Goal: Task Accomplishment & Management: Complete application form

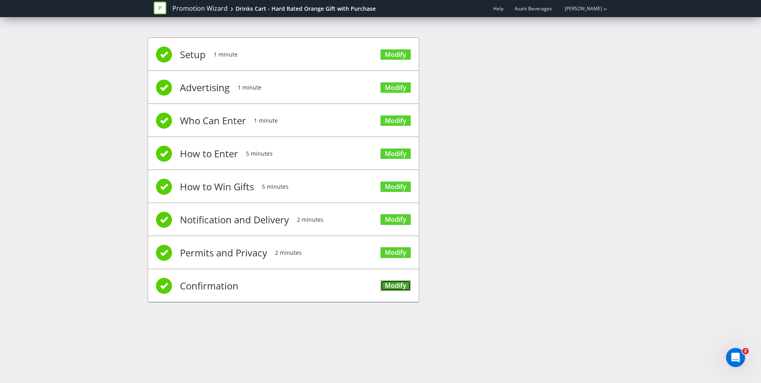
click at [394, 286] on link "Modify" at bounding box center [395, 285] width 30 height 11
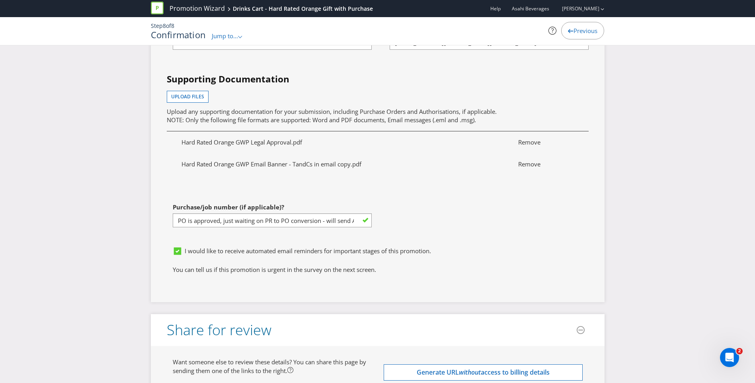
scroll to position [2228, 0]
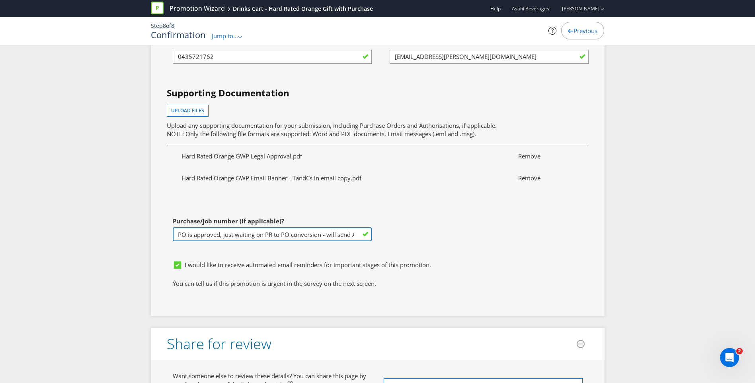
click at [212, 227] on input "PO is approved, just waiting on PR to PO conversion - will send ASAP" at bounding box center [272, 234] width 199 height 14
paste input "4501177927"
click at [177, 227] on input "4501177927" at bounding box center [272, 234] width 199 height 14
type input "4501177927"
click at [489, 228] on div "First name of contact [PERSON_NAME] Last name of contact [PERSON_NAME] Phone [P…" at bounding box center [378, 123] width 434 height 265
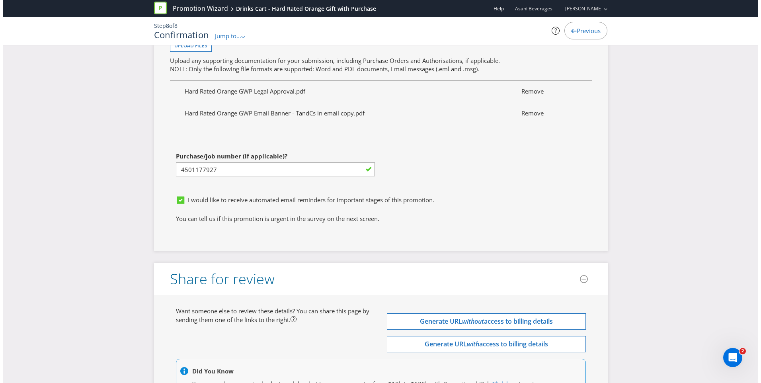
scroll to position [2362, 0]
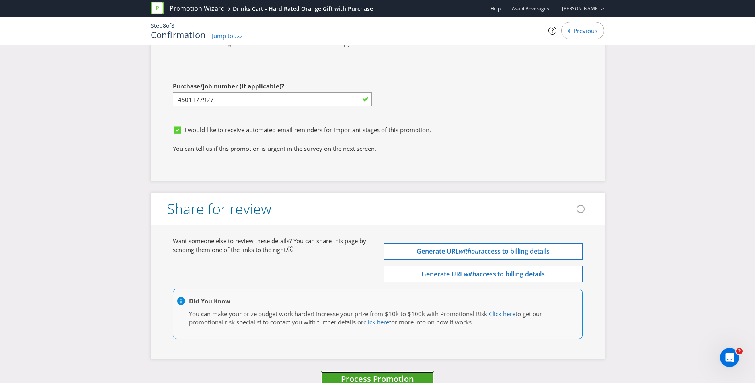
click at [372, 373] on span "Process Promotion" at bounding box center [377, 378] width 73 height 11
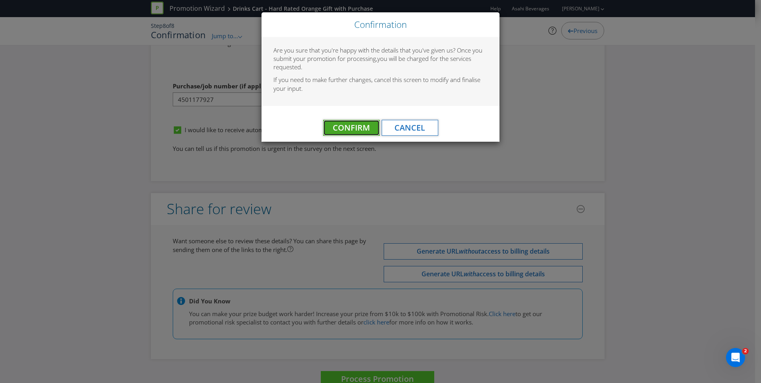
click at [350, 125] on span "Confirm" at bounding box center [351, 127] width 37 height 11
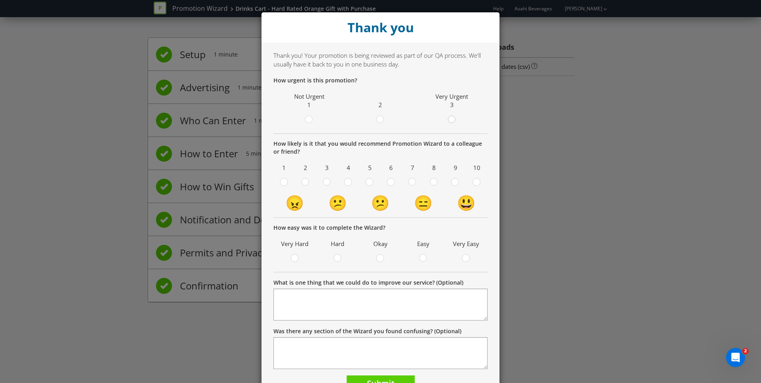
click at [451, 121] on circle at bounding box center [451, 119] width 7 height 7
click at [0, 0] on input "radio" at bounding box center [0, 0] width 0 height 0
click at [476, 182] on circle at bounding box center [476, 181] width 7 height 7
click at [0, 0] on input "radio" at bounding box center [0, 0] width 0 height 0
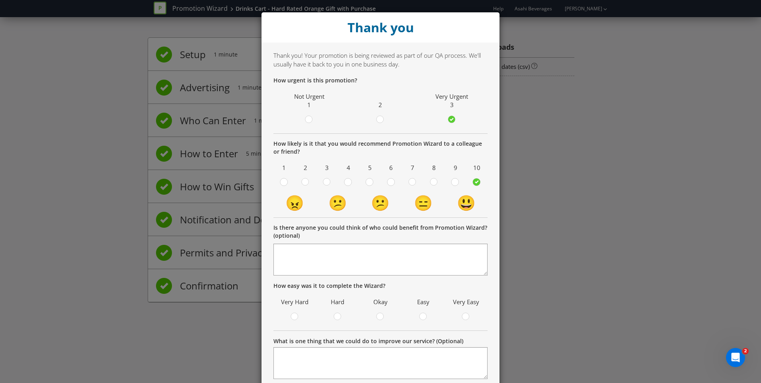
click at [464, 202] on td "😃" at bounding box center [465, 202] width 43 height 21
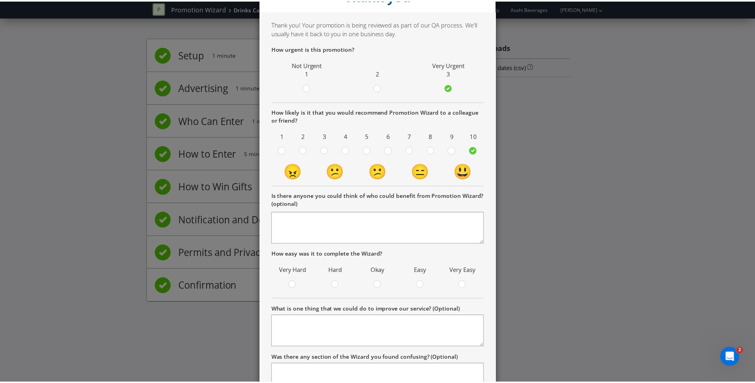
scroll to position [101, 0]
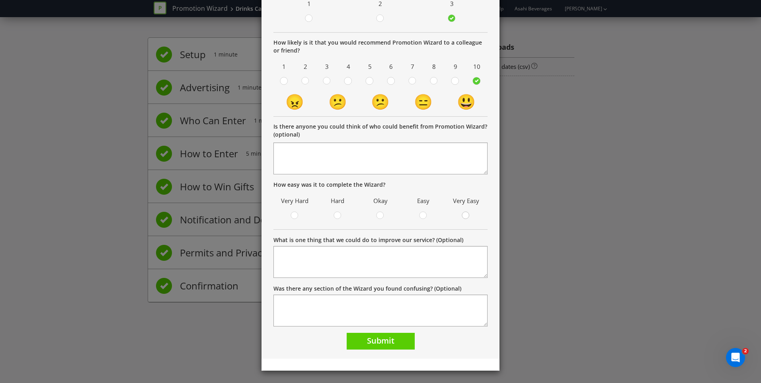
click at [464, 214] on div at bounding box center [466, 213] width 4 height 4
click at [0, 0] on input "radio" at bounding box center [0, 0] width 0 height 0
click at [381, 341] on span "Submit" at bounding box center [380, 340] width 27 height 11
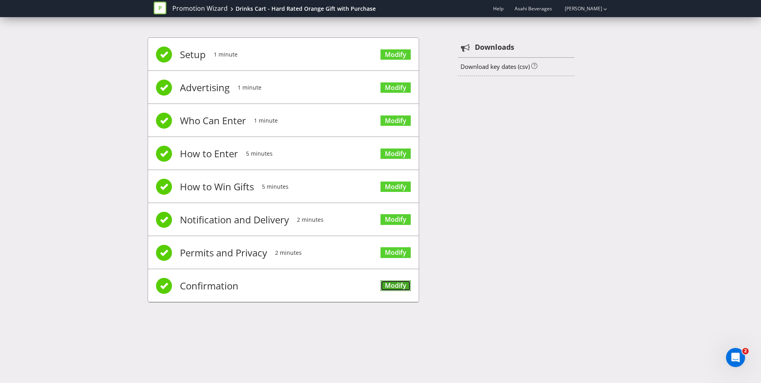
click at [389, 287] on link "Modify" at bounding box center [395, 285] width 30 height 11
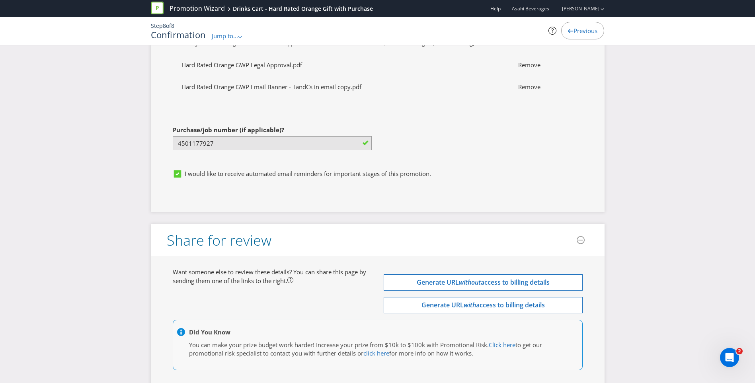
scroll to position [2321, 0]
